Goal: Find specific page/section: Find specific page/section

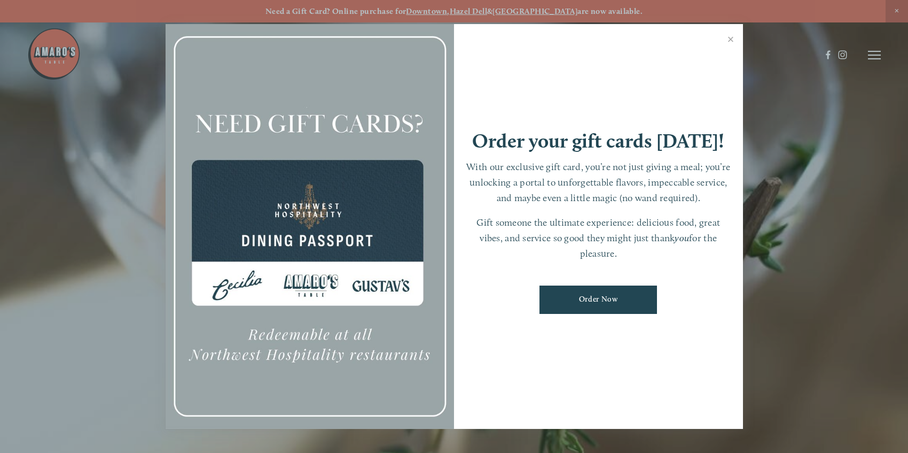
click at [267, 238] on div at bounding box center [310, 226] width 289 height 404
click at [733, 38] on link "Close" at bounding box center [731, 41] width 21 height 30
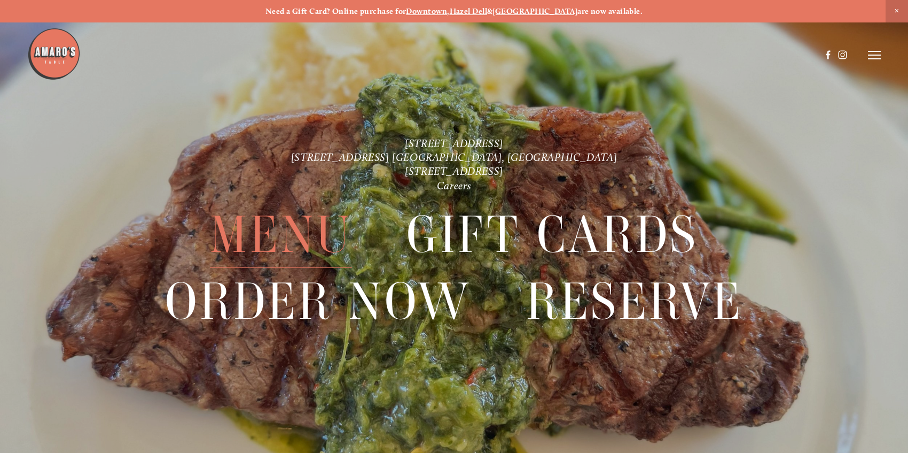
click at [276, 232] on span "Menu" at bounding box center [281, 234] width 142 height 66
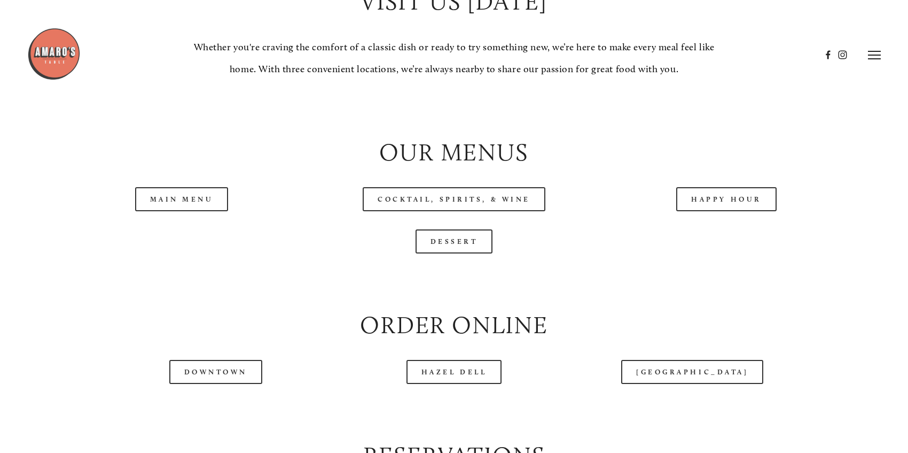
scroll to position [1069, 0]
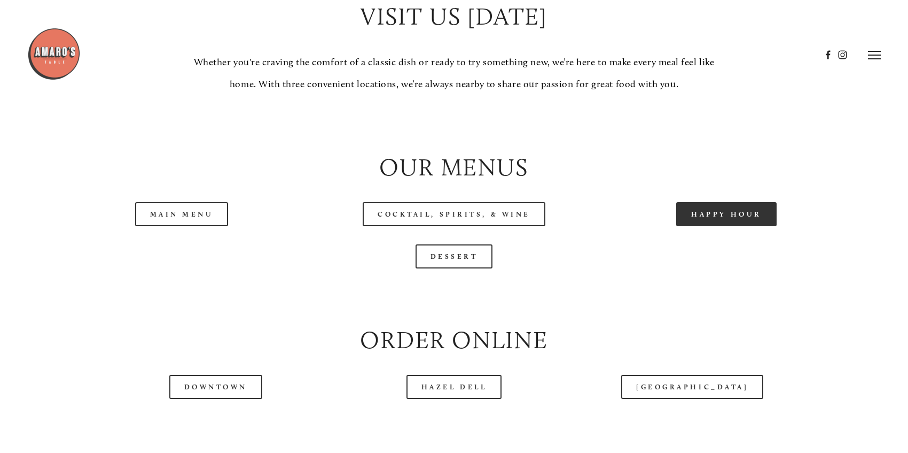
click at [727, 222] on link "Happy Hour" at bounding box center [726, 214] width 100 height 24
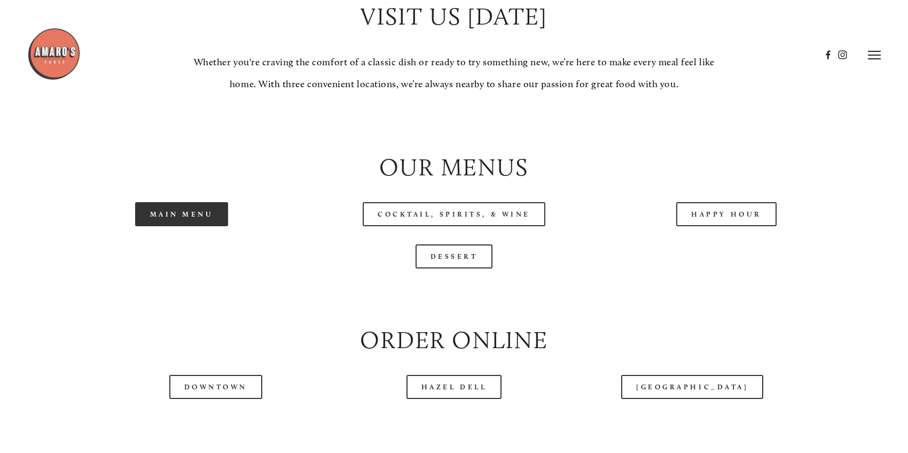
click at [174, 226] on link "Main Menu" at bounding box center [182, 214] width 94 height 24
